Goal: Communication & Community: Answer question/provide support

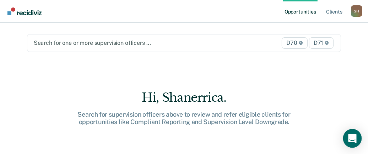
click at [357, 139] on div "Open Intercom Messenger" at bounding box center [352, 138] width 19 height 19
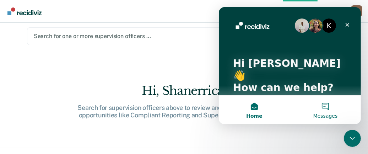
scroll to position [11, 0]
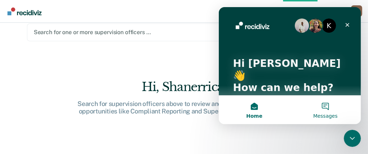
click at [325, 108] on button "Messages" at bounding box center [324, 110] width 71 height 28
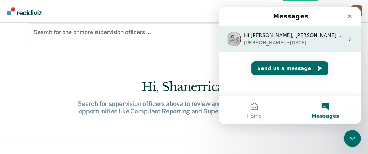
click at [343, 42] on div "Hi [PERSON_NAME], [PERSON_NAME] has updated our tool to allow users to temporar…" at bounding box center [289, 39] width 142 height 26
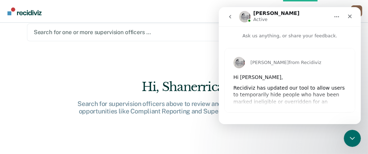
scroll to position [3, 0]
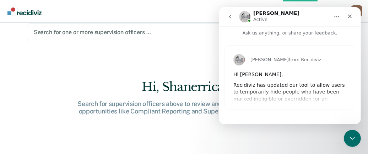
click at [226, 17] on button "go back" at bounding box center [229, 16] width 13 height 13
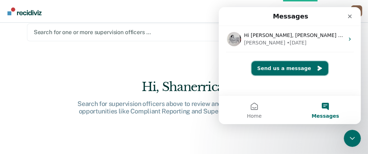
click at [304, 70] on button "Send us a message" at bounding box center [289, 68] width 77 height 14
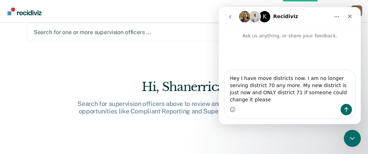
type textarea "Hey I have move districts now. I am no longer serving district 70 any more. My …"
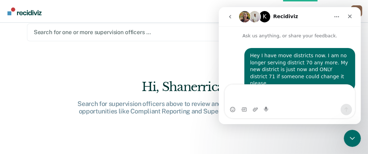
scroll to position [27, 0]
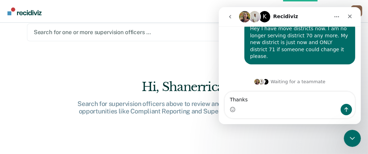
type textarea "Thanks"
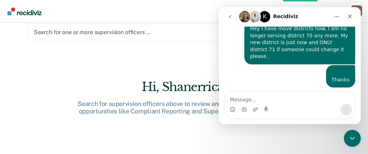
scroll to position [43, 0]
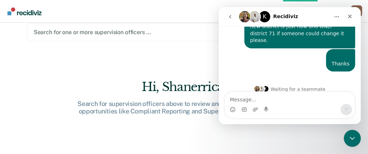
click at [230, 19] on icon "go back" at bounding box center [230, 17] width 6 height 6
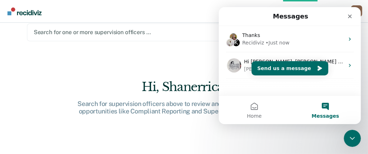
scroll to position [0, 0]
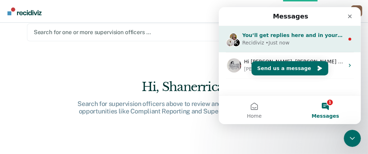
click at [315, 42] on div "Recidiviz • Just now" at bounding box center [293, 42] width 102 height 7
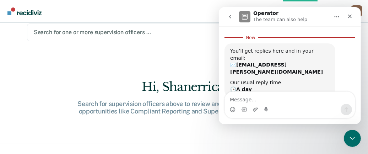
scroll to position [87, 0]
click at [227, 17] on icon "go back" at bounding box center [230, 17] width 6 height 6
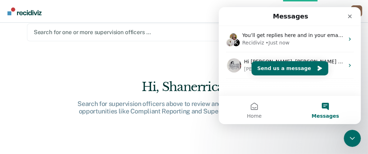
scroll to position [0, 0]
click at [353, 18] on div "Close" at bounding box center [349, 16] width 13 height 13
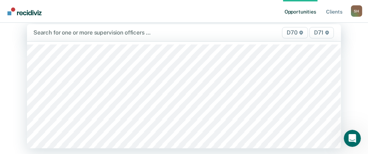
click at [320, 32] on span "D71" at bounding box center [321, 32] width 25 height 11
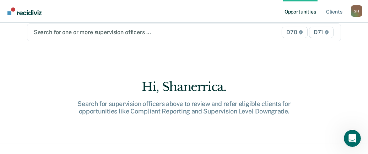
click at [308, 13] on link "Opportunities" at bounding box center [300, 11] width 34 height 23
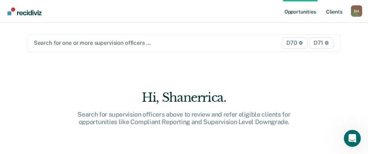
click at [330, 13] on link "Client s" at bounding box center [334, 11] width 19 height 23
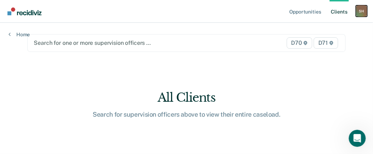
click at [363, 13] on div "S H" at bounding box center [361, 10] width 11 height 11
click at [341, 12] on link "Client s" at bounding box center [339, 11] width 19 height 23
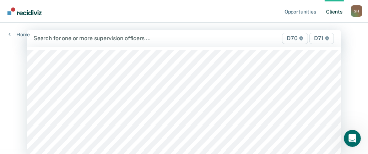
click at [322, 42] on span "D71" at bounding box center [321, 38] width 25 height 11
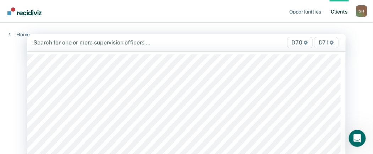
click at [322, 42] on span "D71" at bounding box center [326, 42] width 25 height 11
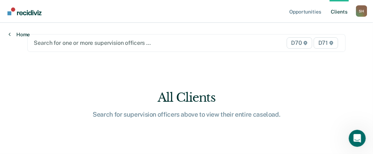
click at [13, 33] on link "Home" at bounding box center [19, 34] width 21 height 6
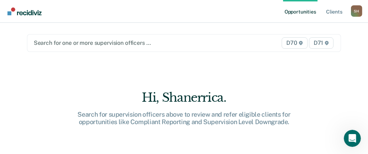
click at [310, 11] on link "Opportunities" at bounding box center [300, 11] width 34 height 23
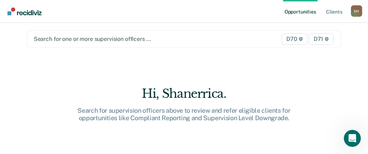
click at [296, 46] on div "Search for one or more supervision officers … D70 D71" at bounding box center [184, 39] width 314 height 18
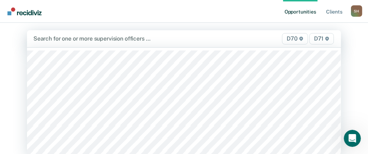
scroll to position [5, 0]
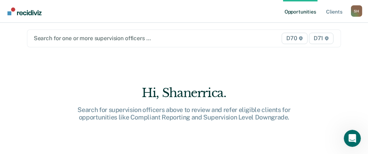
click at [296, 40] on span "D70" at bounding box center [295, 38] width 26 height 11
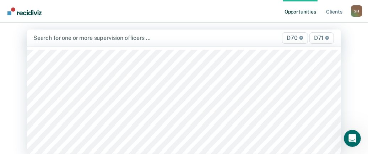
click at [296, 40] on span "D70" at bounding box center [295, 37] width 26 height 11
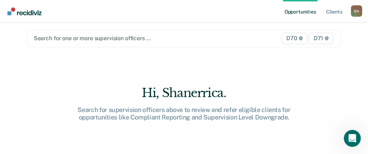
click at [322, 40] on span "D71" at bounding box center [321, 38] width 25 height 11
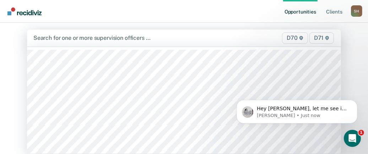
scroll to position [0, 0]
click at [322, 40] on span "D71" at bounding box center [321, 37] width 25 height 11
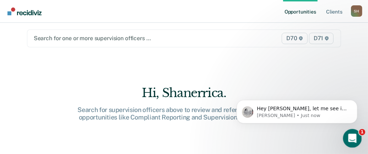
click at [352, 137] on icon "Open Intercom Messenger" at bounding box center [351, 137] width 5 height 6
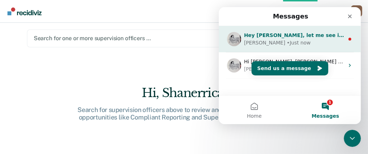
click at [331, 44] on div "[PERSON_NAME] • Just now" at bounding box center [294, 42] width 100 height 7
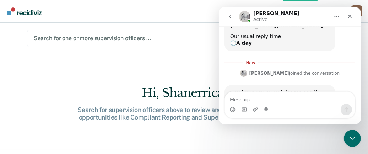
scroll to position [125, 0]
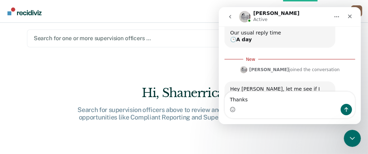
type textarea "Thanks"
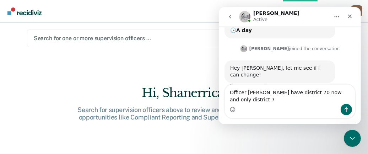
scroll to position [142, 0]
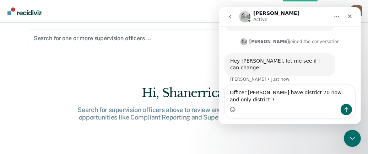
type textarea "Officer [PERSON_NAME] have district 70 now and only district 70"
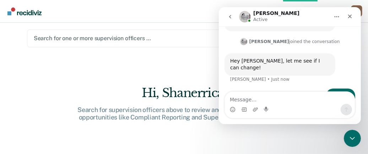
scroll to position [158, 0]
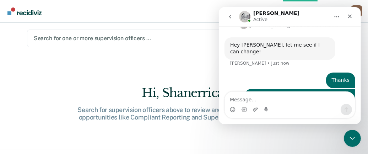
click at [232, 17] on icon "go back" at bounding box center [230, 17] width 6 height 6
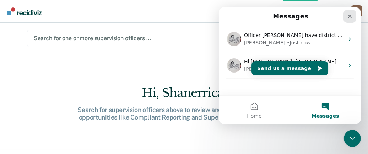
click at [352, 20] on div "Close" at bounding box center [349, 16] width 13 height 13
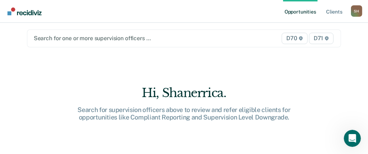
click at [320, 36] on span "D71" at bounding box center [321, 38] width 25 height 11
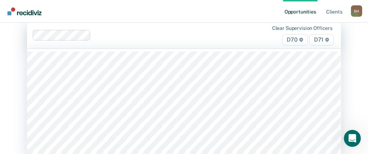
click at [323, 48] on div "option [PERSON_NAME], selected. 103 results available. Use Up and Down to choos…" at bounding box center [184, 35] width 314 height 26
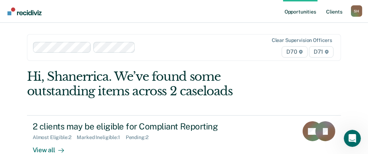
click at [335, 14] on link "Client s" at bounding box center [334, 11] width 19 height 23
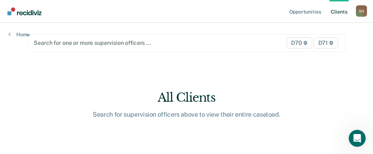
click at [341, 13] on link "Client s" at bounding box center [339, 11] width 19 height 23
click at [312, 11] on link "Opportunities" at bounding box center [305, 11] width 34 height 23
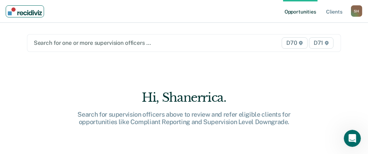
click at [17, 12] on img "Main navigation" at bounding box center [25, 11] width 34 height 8
click at [357, 12] on div "S H" at bounding box center [356, 10] width 11 height 11
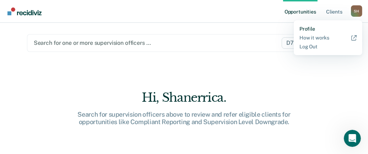
click at [307, 27] on link "Profile" at bounding box center [327, 29] width 57 height 6
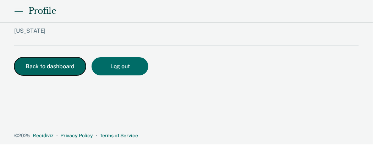
click at [45, 61] on button "Back to dashboard" at bounding box center [50, 66] width 72 height 18
